Goal: Check status: Check status

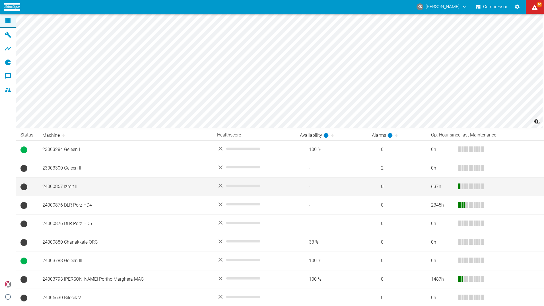
click at [69, 187] on td "24000867 Izmit II" at bounding box center [125, 186] width 175 height 18
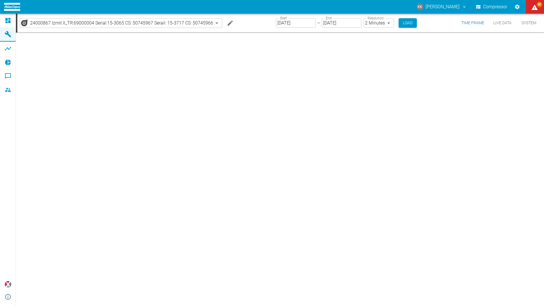
type input "2min"
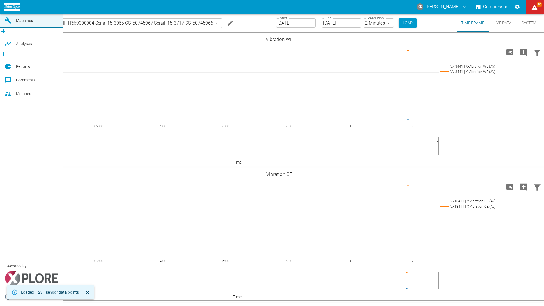
click at [7, 9] on icon at bounding box center [7, 6] width 5 height 5
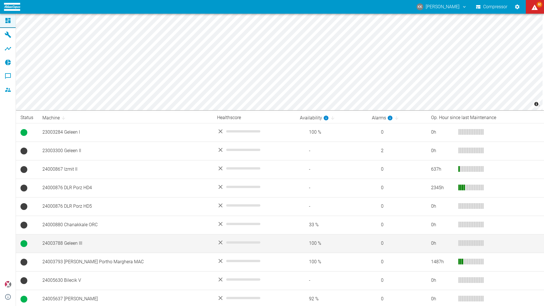
scroll to position [75, 0]
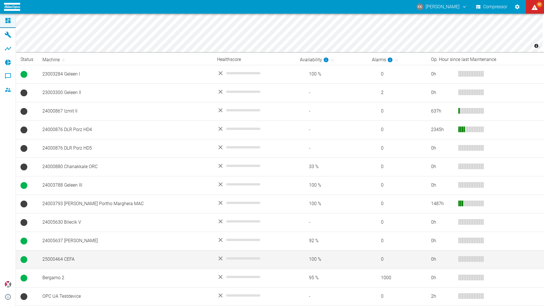
click at [65, 259] on td "25000464 CEFA" at bounding box center [125, 259] width 175 height 18
